Goal: Task Accomplishment & Management: Complete application form

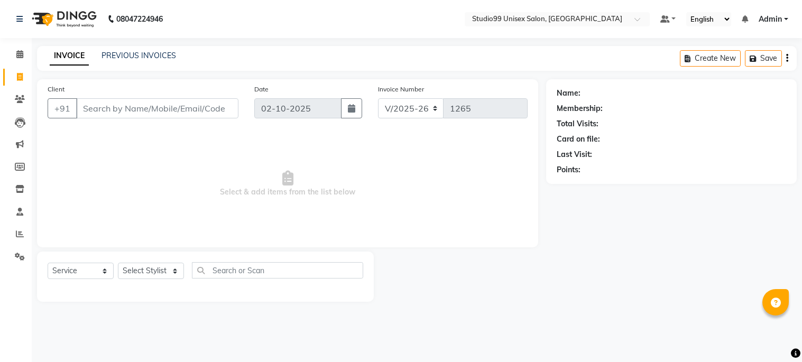
select select "6061"
select select "service"
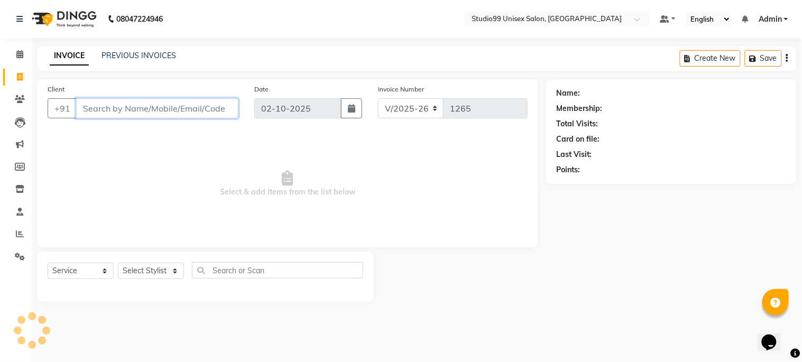
click at [82, 101] on input "Client" at bounding box center [157, 108] width 162 height 20
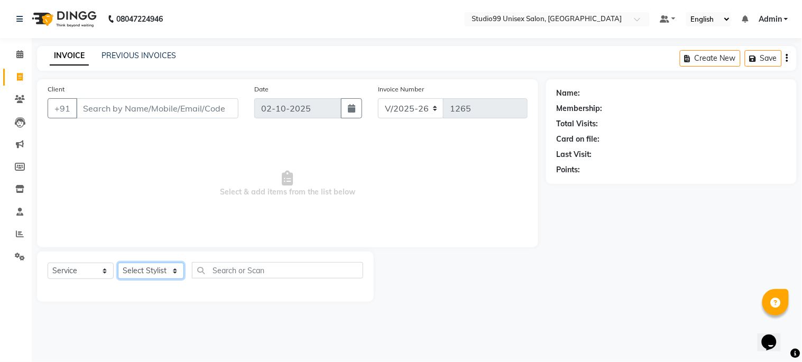
click at [152, 273] on select "Select Stylist Admin [PERSON_NAME] pooja Shankar [PERSON_NAME]" at bounding box center [151, 271] width 66 height 16
select select "45042"
click at [118, 263] on select "Select Stylist Admin [PERSON_NAME] pooja Shankar [PERSON_NAME]" at bounding box center [151, 271] width 66 height 16
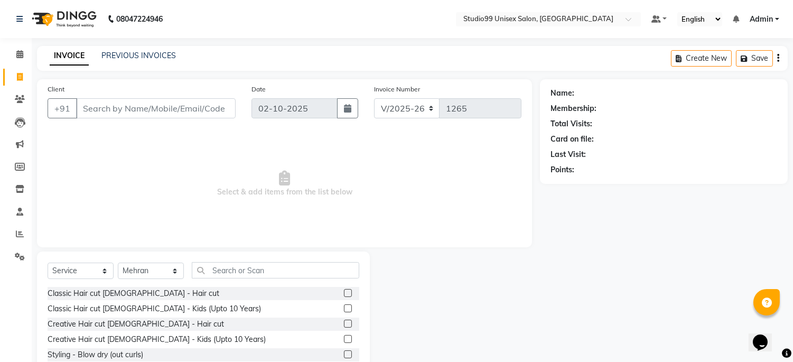
click at [331, 292] on div "Classic Hair cut [DEMOGRAPHIC_DATA] - Hair cut" at bounding box center [204, 293] width 312 height 13
click at [344, 292] on label at bounding box center [348, 293] width 8 height 8
click at [344, 292] on input "checkbox" at bounding box center [347, 293] width 7 height 7
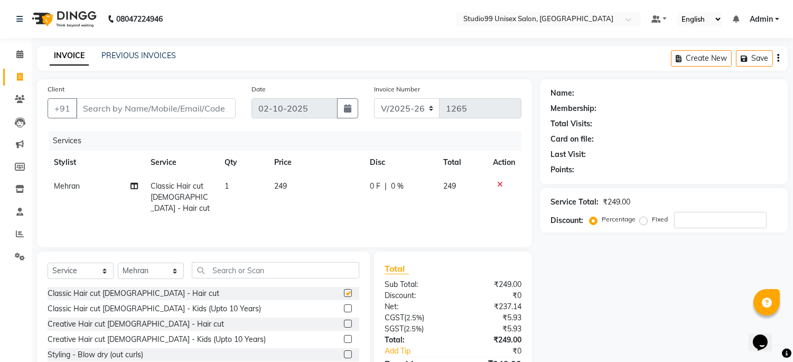
checkbox input "false"
click at [244, 273] on input "text" at bounding box center [275, 270] width 167 height 16
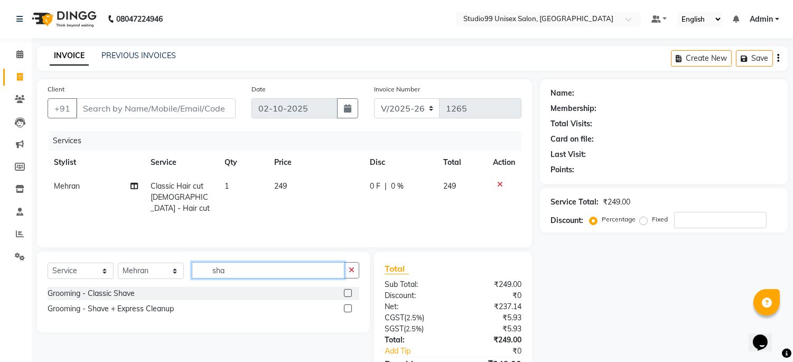
type input "sha"
click at [348, 294] on label at bounding box center [348, 293] width 8 height 8
click at [348, 294] on input "checkbox" at bounding box center [347, 293] width 7 height 7
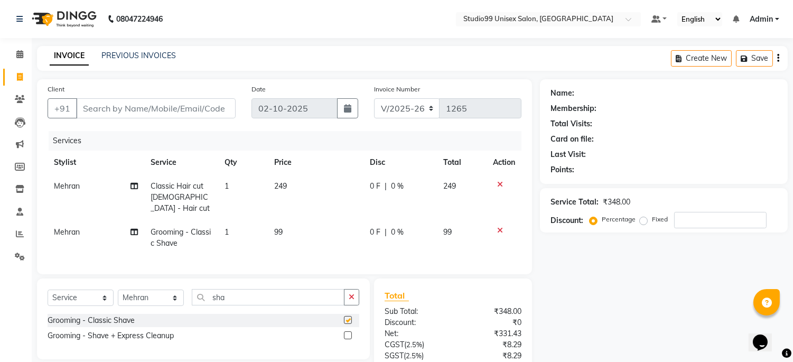
checkbox input "false"
click at [282, 187] on span "249" at bounding box center [280, 186] width 13 height 10
select select "45042"
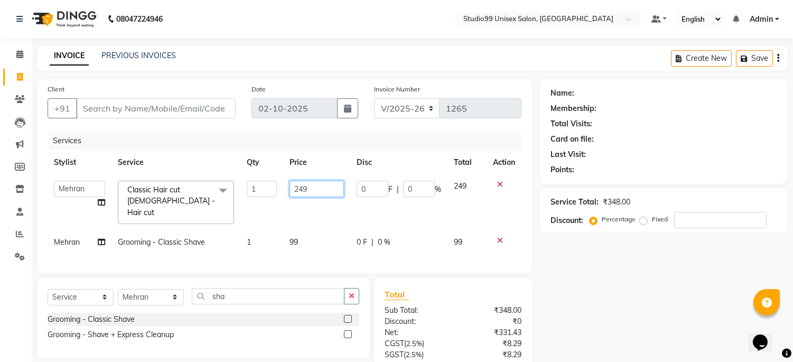
click at [318, 192] on input "249" at bounding box center [317, 189] width 55 height 16
type input "2"
type input "199"
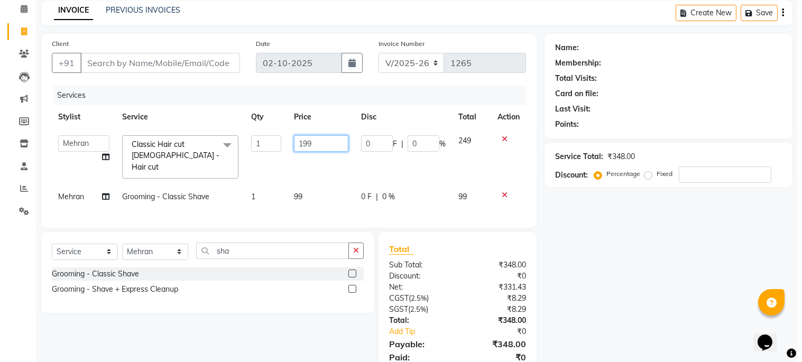
scroll to position [83, 0]
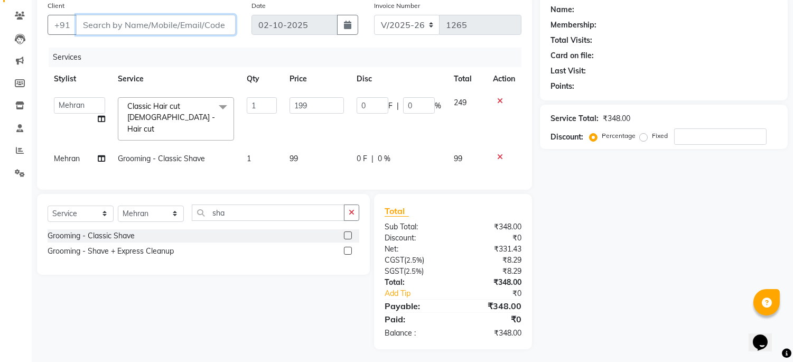
click at [106, 23] on input "Client" at bounding box center [156, 25] width 160 height 20
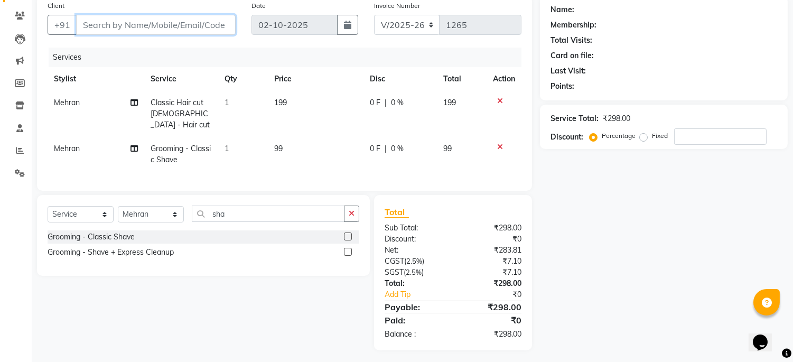
type input "9"
type input "0"
type input "9006075128"
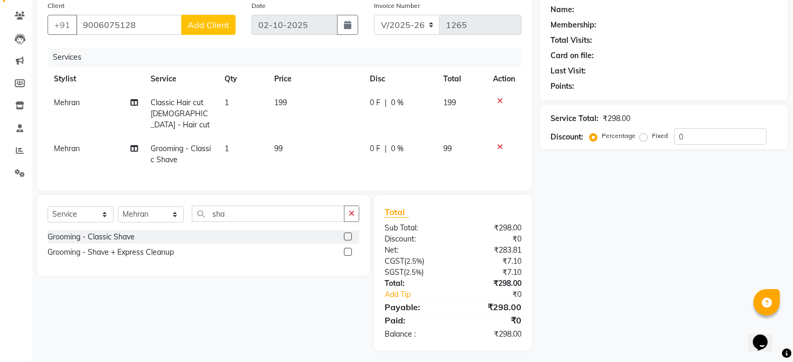
drag, startPoint x: 209, startPoint y: 17, endPoint x: 209, endPoint y: 23, distance: 6.3
click at [209, 23] on button "Add Client" at bounding box center [208, 25] width 54 height 20
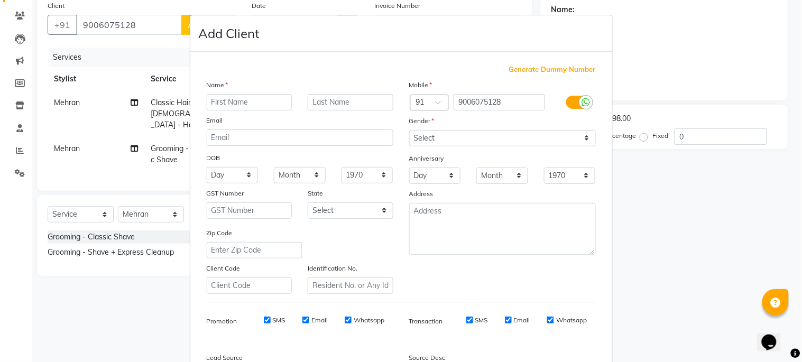
click at [226, 99] on input "text" at bounding box center [250, 102] width 86 height 16
type input "md [PERSON_NAME]"
click at [328, 108] on input "text" at bounding box center [351, 102] width 86 height 16
click at [425, 133] on select "Select [DEMOGRAPHIC_DATA] [DEMOGRAPHIC_DATA] Other Prefer Not To Say" at bounding box center [502, 138] width 187 height 16
select select "[DEMOGRAPHIC_DATA]"
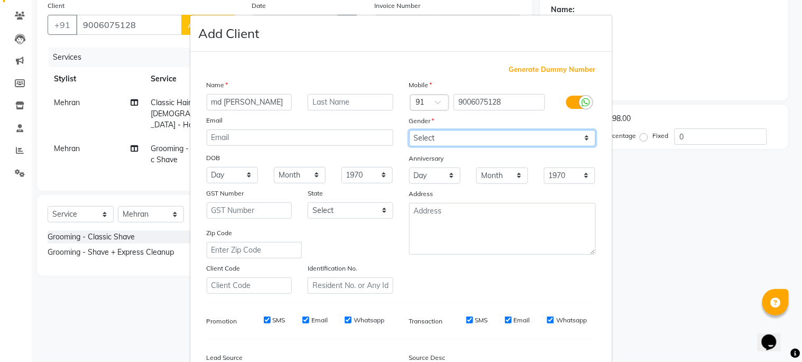
click at [409, 130] on select "Select [DEMOGRAPHIC_DATA] [DEMOGRAPHIC_DATA] Other Prefer Not To Say" at bounding box center [502, 138] width 187 height 16
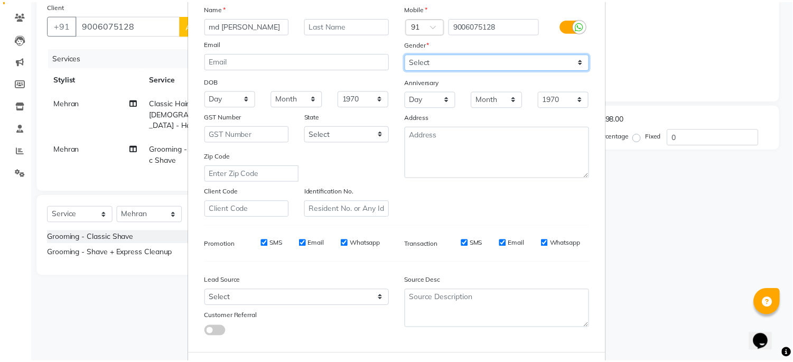
scroll to position [126, 0]
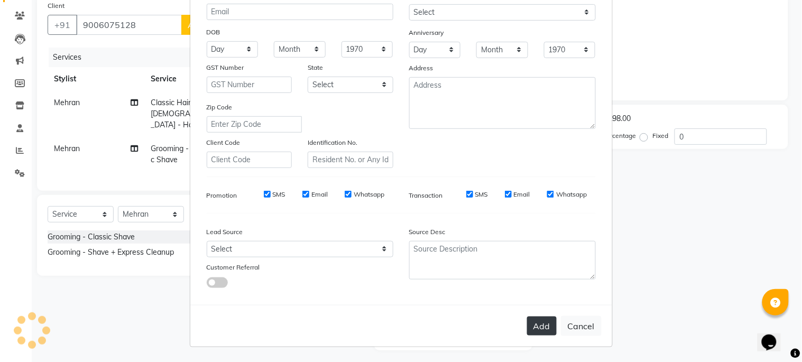
click at [543, 328] on button "Add" at bounding box center [542, 325] width 30 height 19
select select
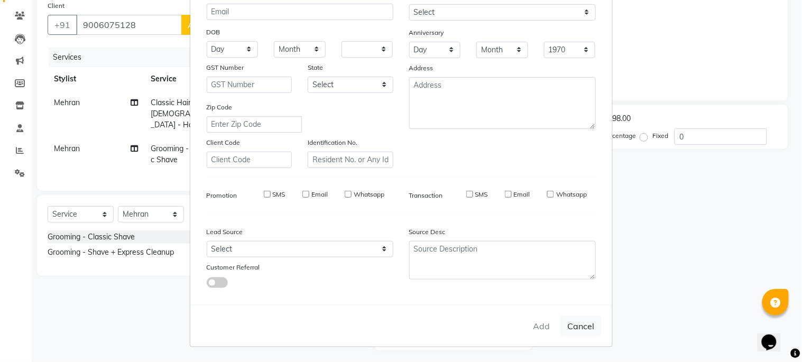
select select
checkbox input "false"
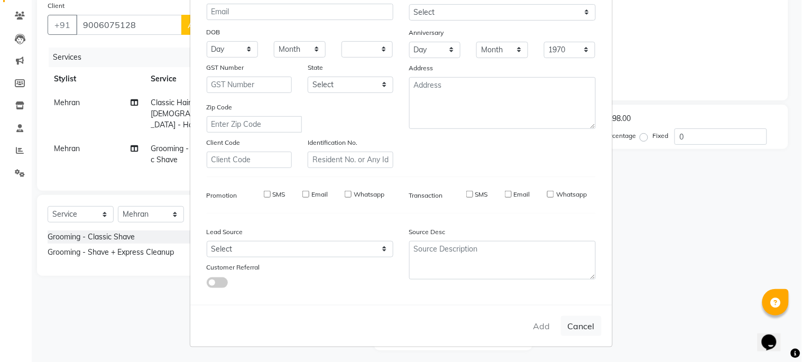
checkbox input "false"
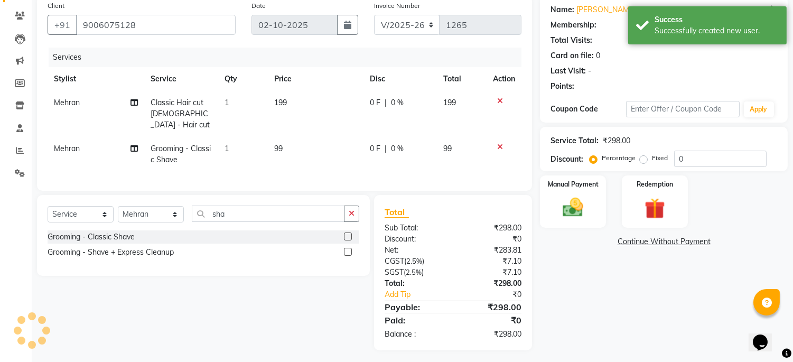
select select "1: Object"
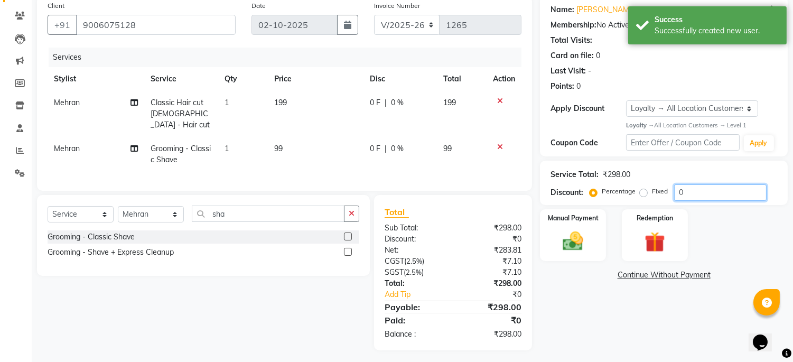
click at [683, 191] on input "0" at bounding box center [720, 192] width 92 height 16
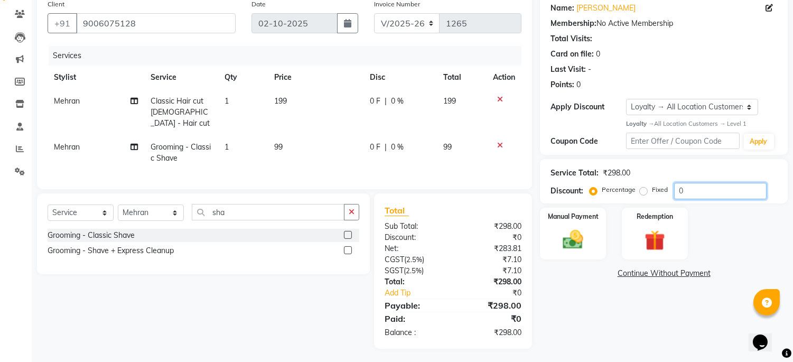
click at [682, 192] on input "0" at bounding box center [720, 191] width 92 height 16
click at [571, 234] on img at bounding box center [573, 239] width 35 height 25
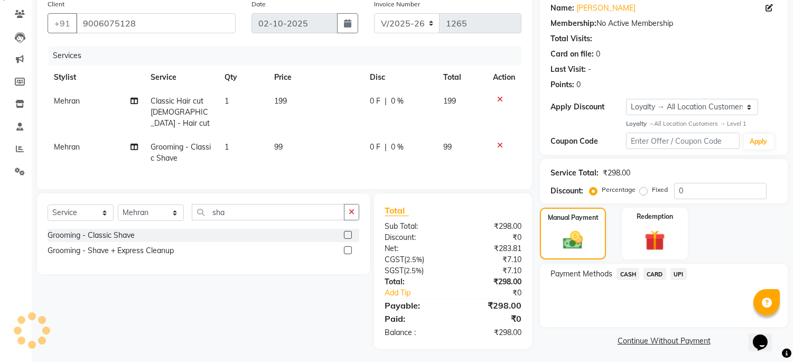
scroll to position [87, 0]
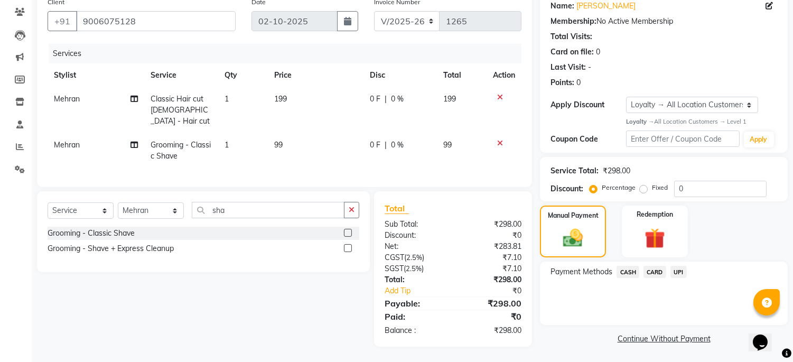
click at [683, 271] on span "UPI" at bounding box center [678, 272] width 16 height 12
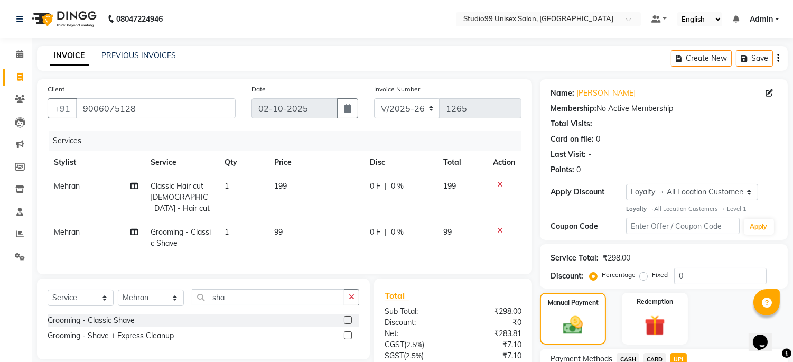
scroll to position [103, 0]
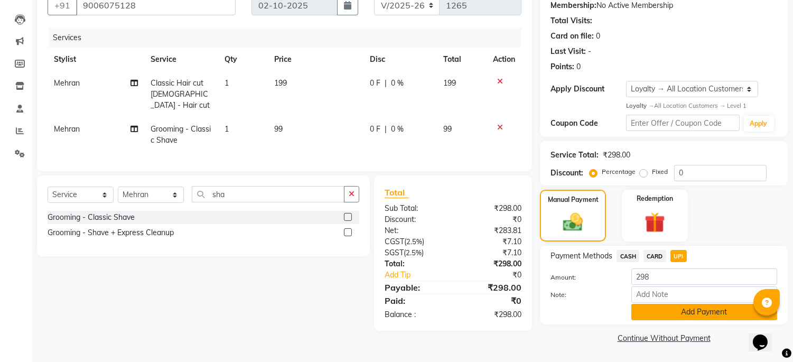
click at [713, 314] on button "Add Payment" at bounding box center [704, 312] width 146 height 16
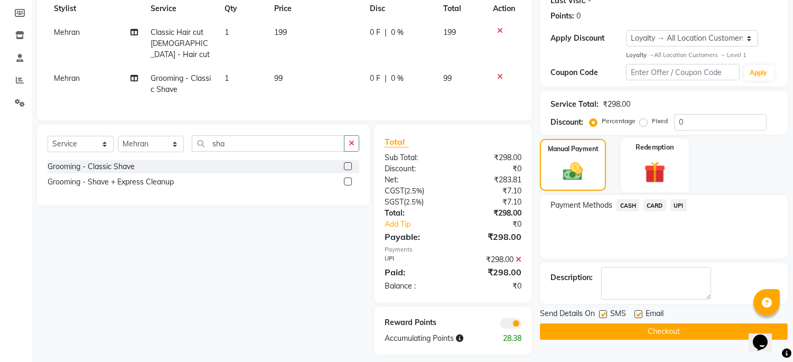
scroll to position [160, 0]
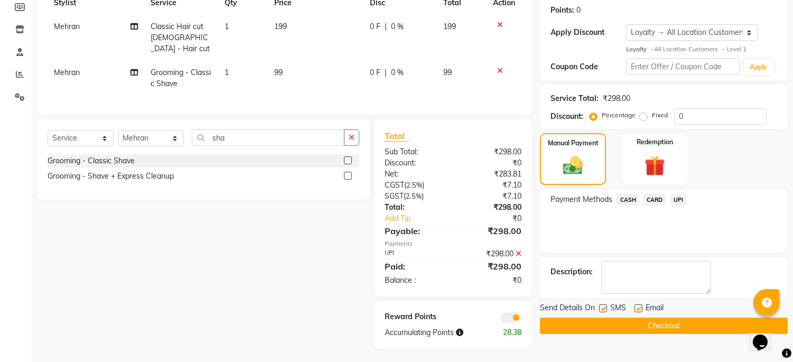
click at [675, 324] on button "Checkout" at bounding box center [664, 326] width 248 height 16
